Goal: Information Seeking & Learning: Understand process/instructions

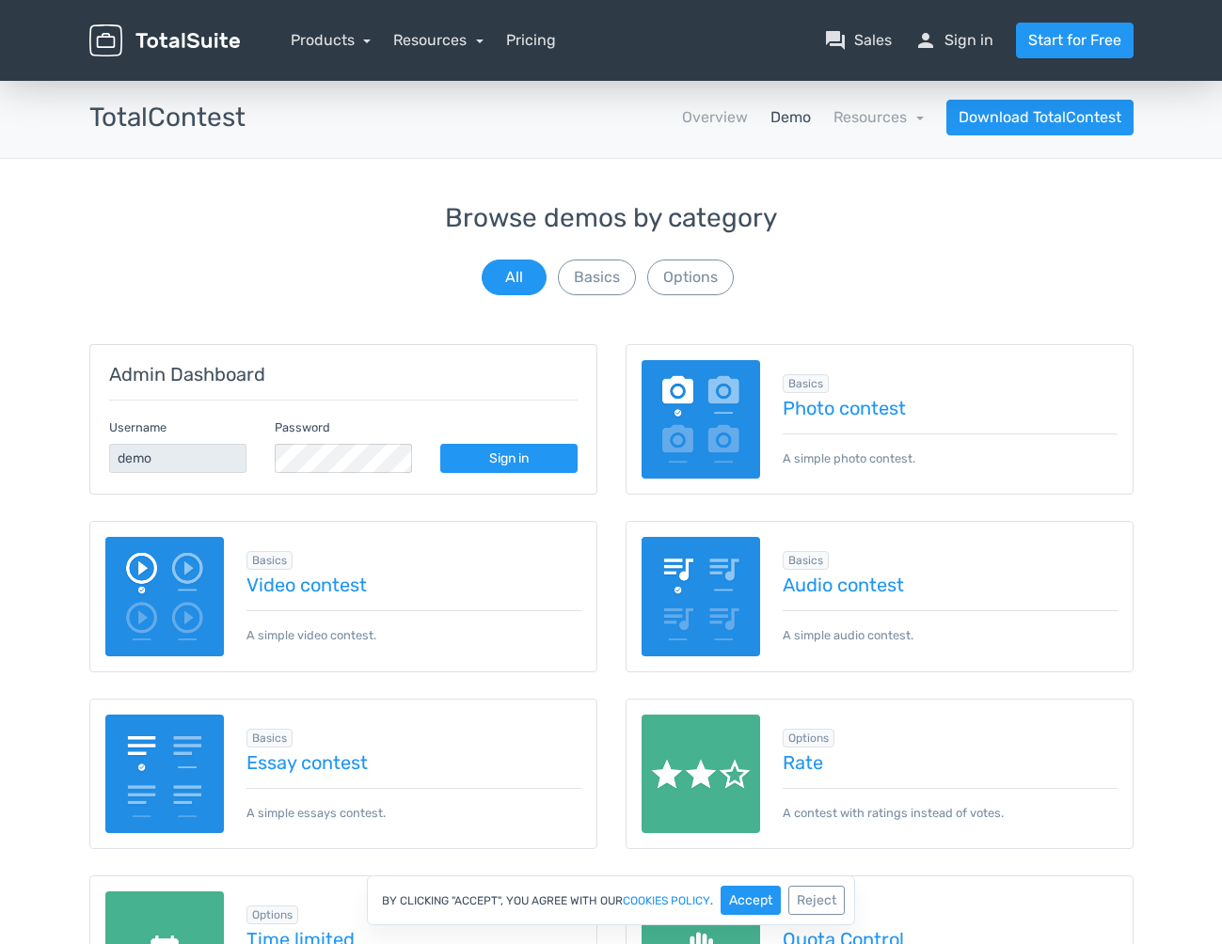
click at [674, 445] on img at bounding box center [701, 419] width 119 height 119
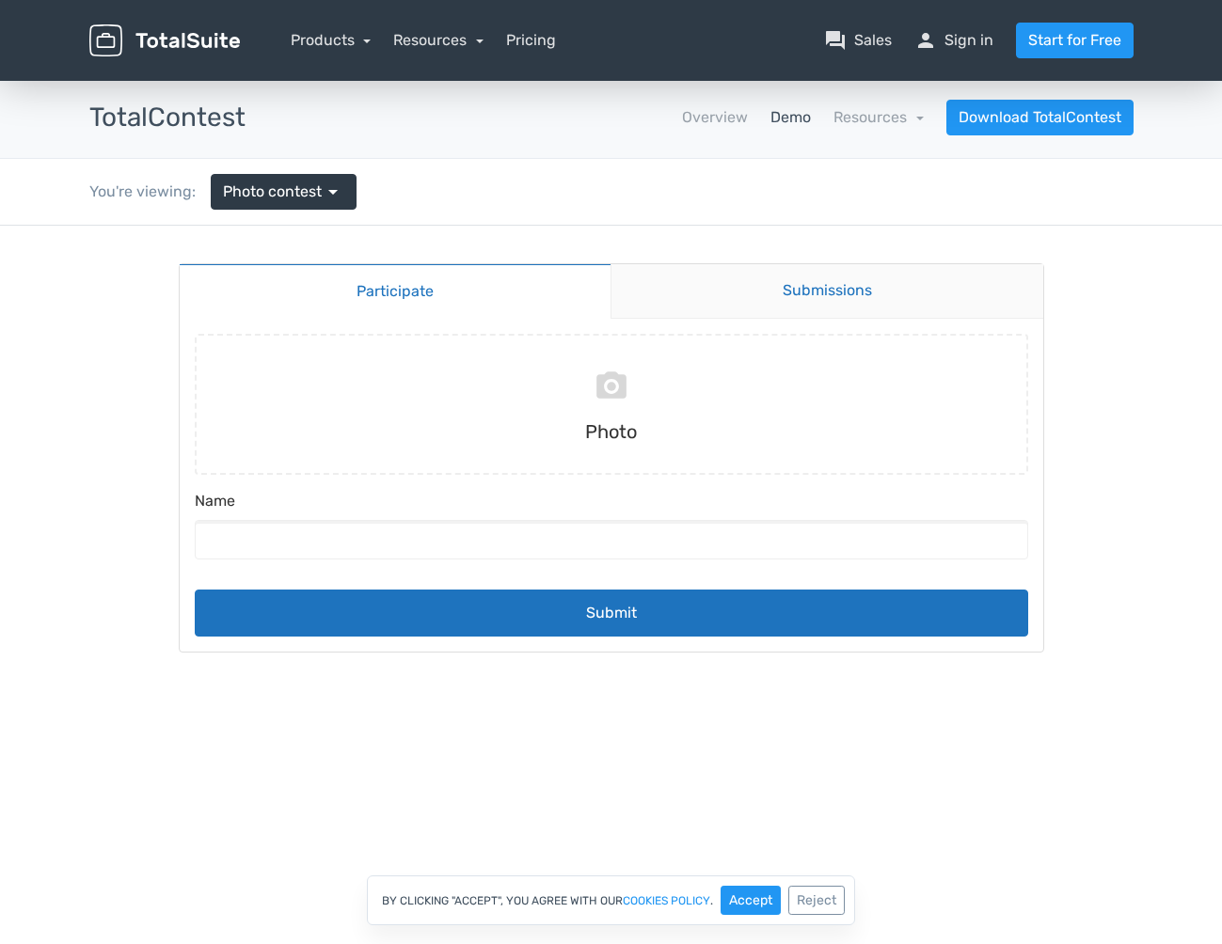
click at [738, 305] on link "Submissions" at bounding box center [826, 291] width 433 height 55
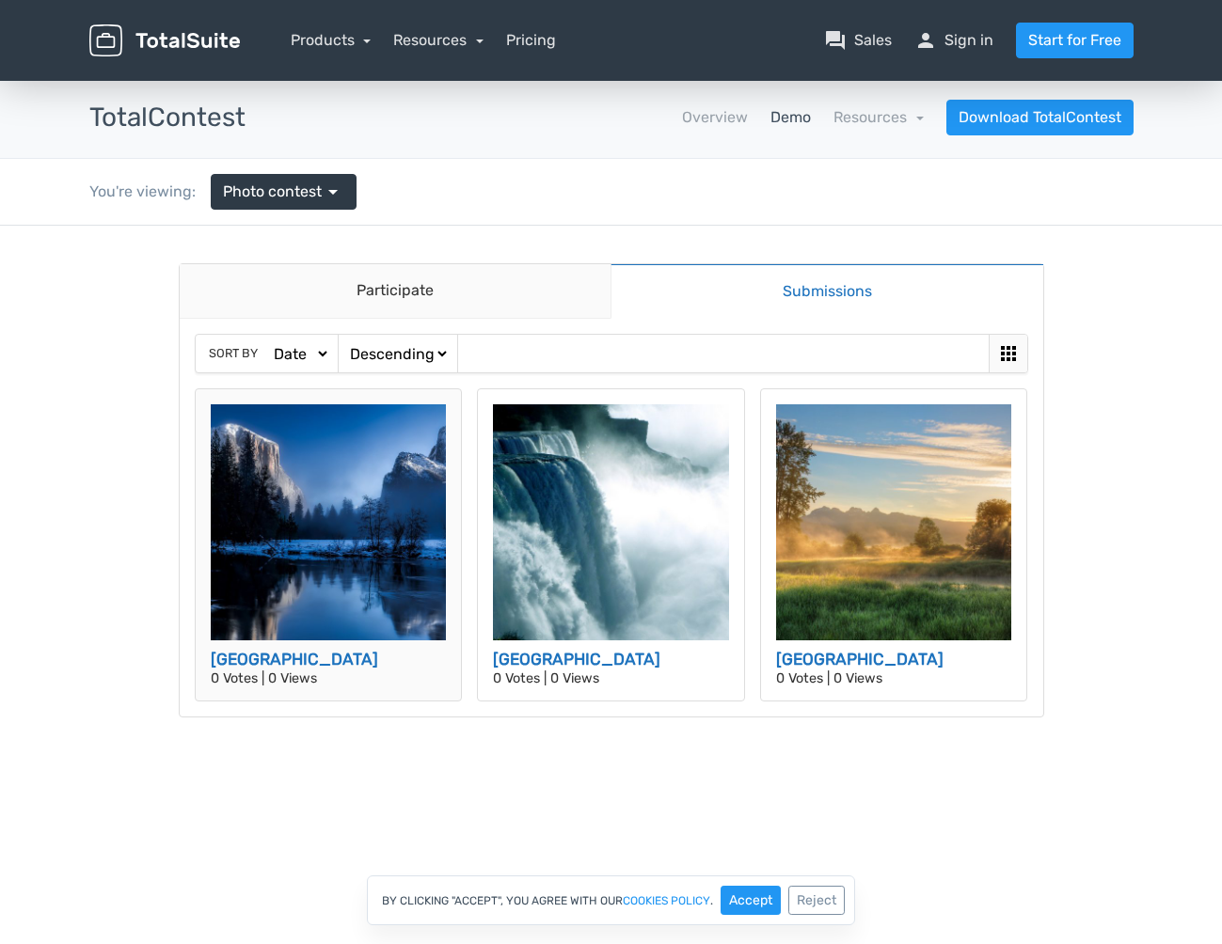
click at [358, 505] on img at bounding box center [329, 522] width 236 height 236
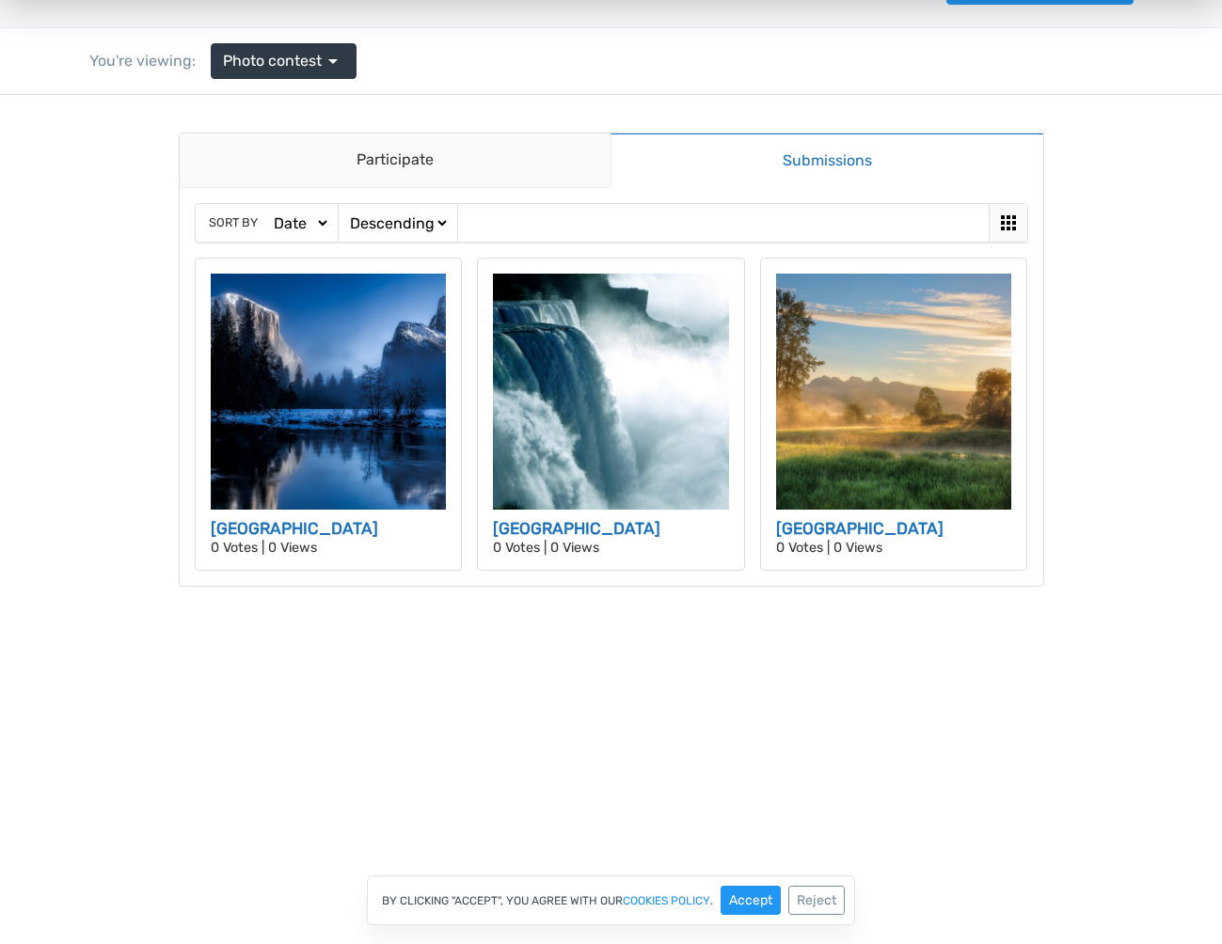
scroll to position [103, 0]
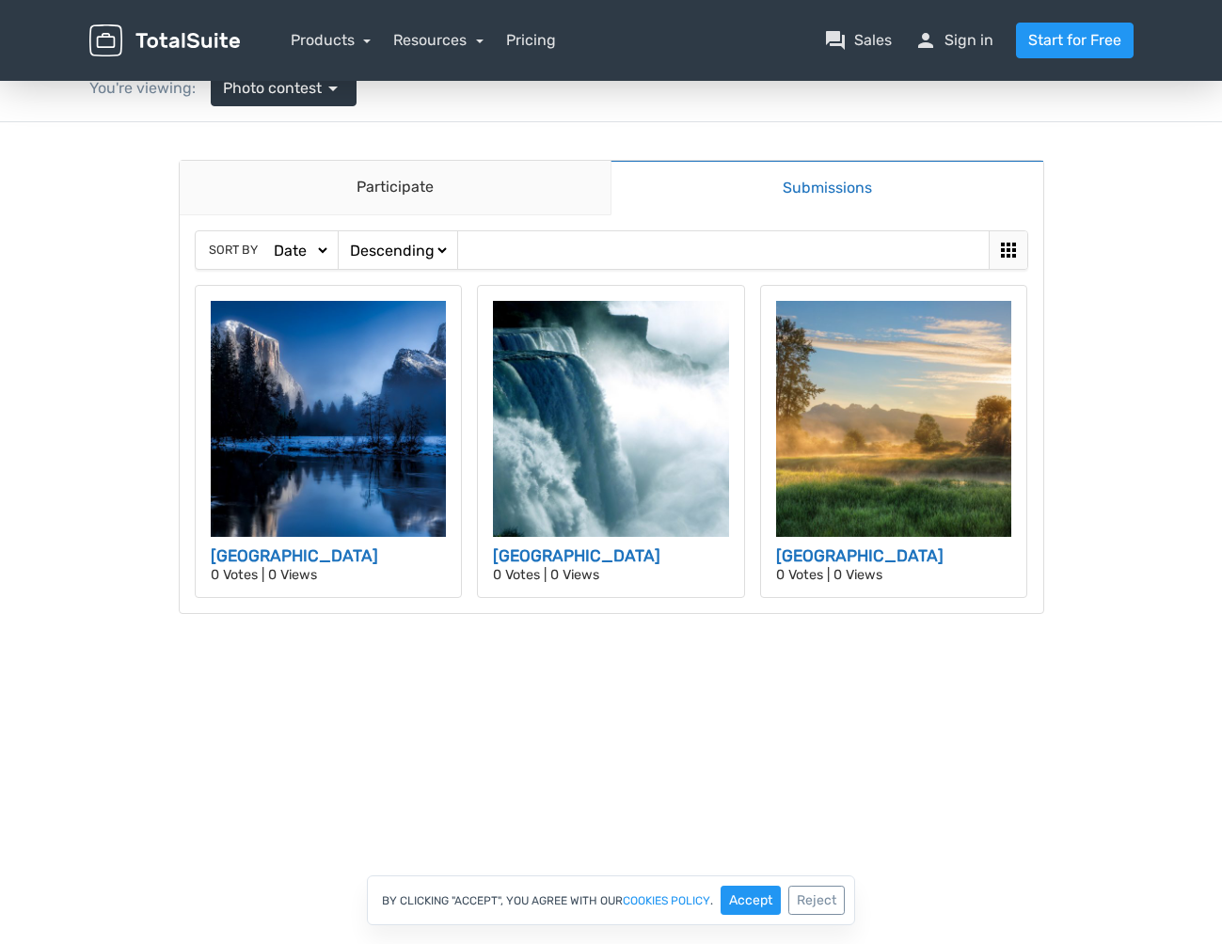
click at [387, 268] on div "Ascending Descending" at bounding box center [398, 250] width 120 height 38
click at [314, 235] on div "Sort by Date Views Votes Title" at bounding box center [267, 250] width 142 height 38
click at [309, 251] on select "Date Views Votes Title" at bounding box center [300, 251] width 60 height 20
click at [434, 254] on select "Ascending Descending" at bounding box center [397, 251] width 103 height 20
